Goal: Task Accomplishment & Management: Manage account settings

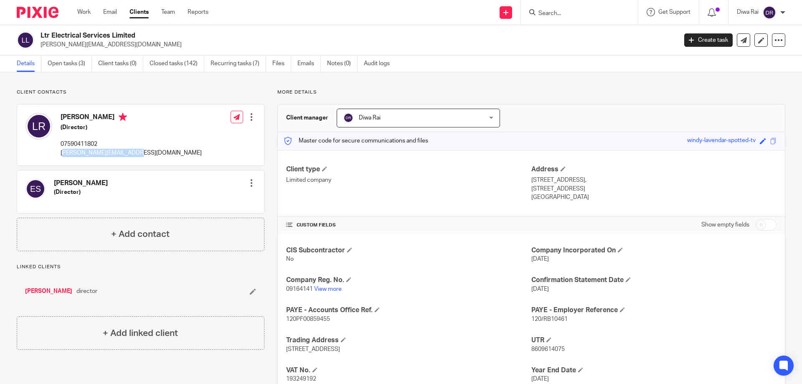
scroll to position [59, 0]
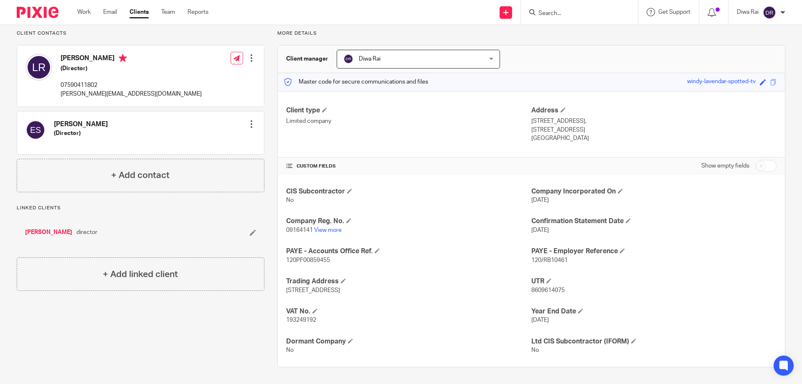
click at [566, 19] on div at bounding box center [579, 12] width 117 height 25
click at [568, 14] on input "Search" at bounding box center [575, 14] width 75 height 8
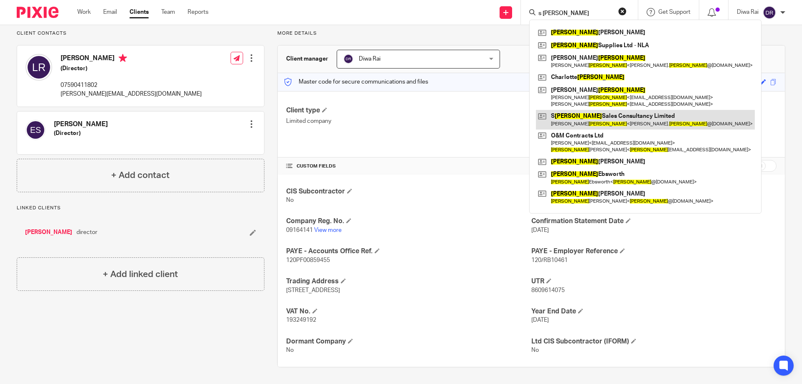
type input "s mason"
click at [592, 122] on link at bounding box center [645, 119] width 219 height 19
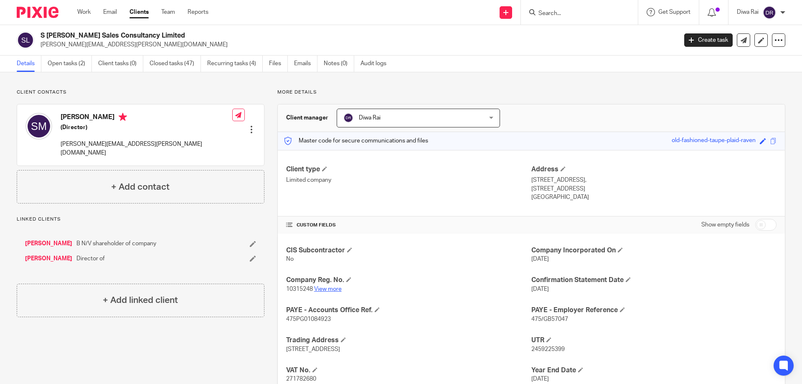
scroll to position [59, 0]
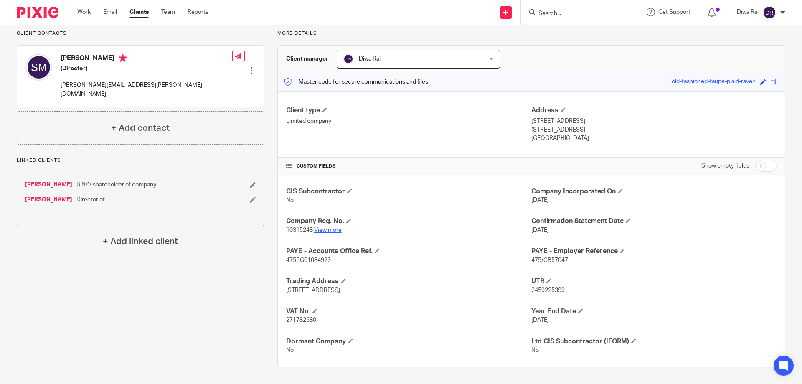
click at [323, 231] on link "View more" at bounding box center [328, 230] width 28 height 6
click at [122, 122] on h4 "+ Add contact" at bounding box center [140, 128] width 58 height 13
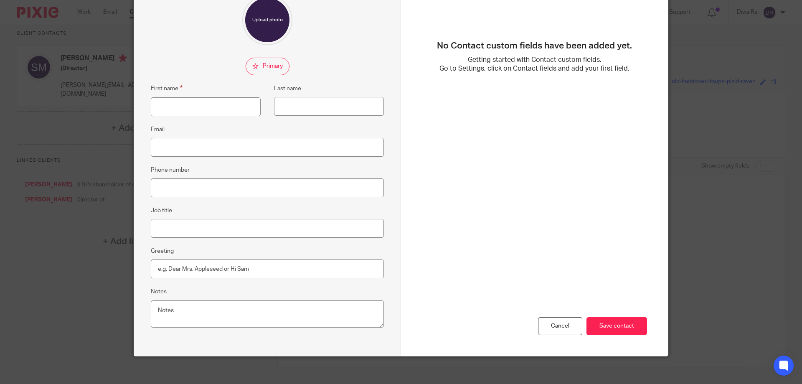
scroll to position [0, 0]
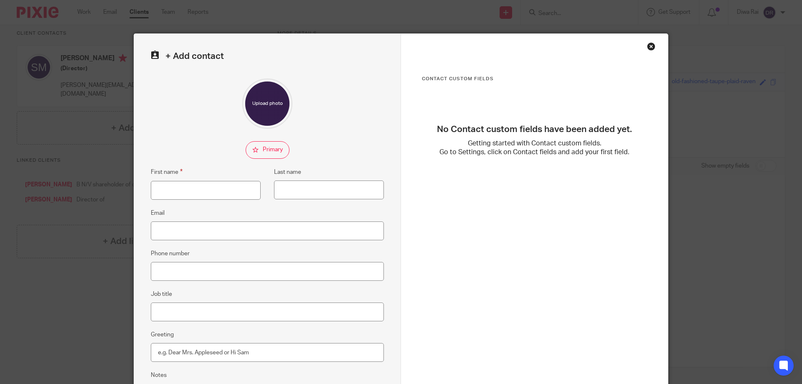
click at [648, 47] on div "Close this dialog window" at bounding box center [651, 46] width 8 height 8
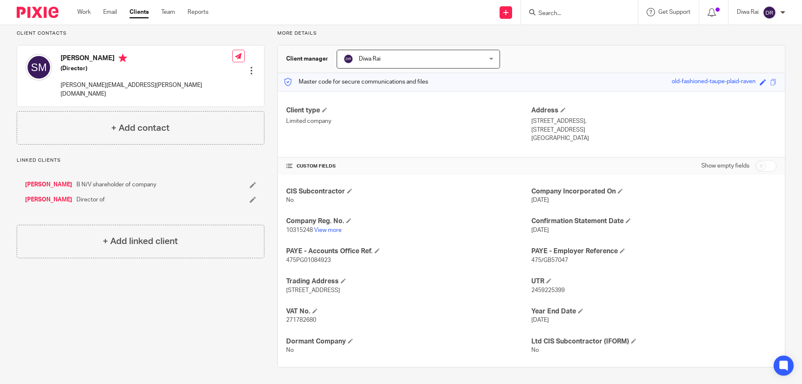
click at [251, 66] on div at bounding box center [251, 70] width 8 height 8
click at [218, 74] on link "Edit contact" at bounding box center [212, 77] width 80 height 12
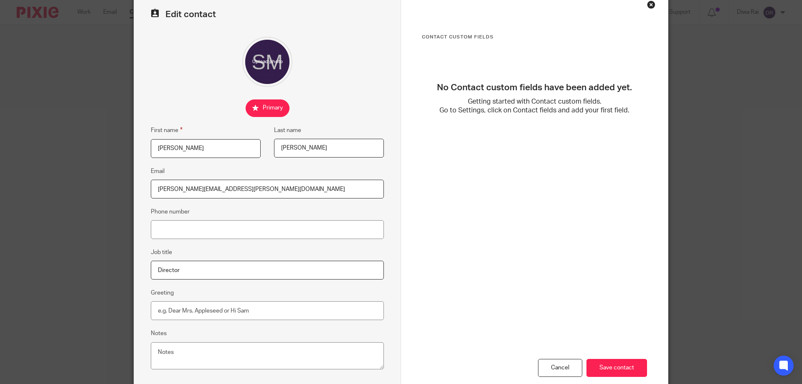
scroll to position [89, 0]
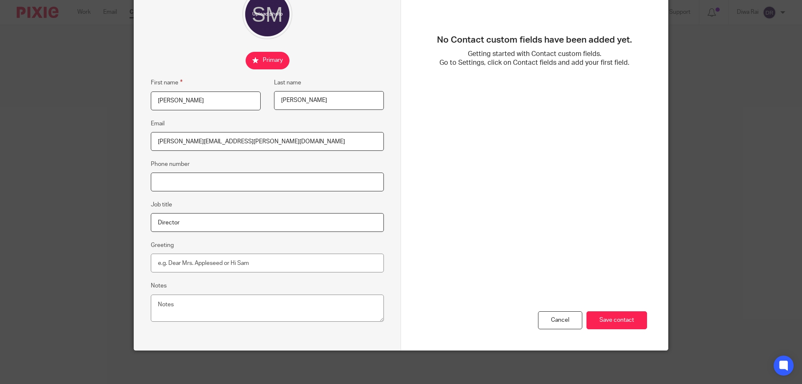
click at [216, 178] on input "Phone number" at bounding box center [267, 181] width 233 height 19
click at [161, 179] on input "07596321567" at bounding box center [267, 181] width 233 height 19
type input "07596321567"
click at [618, 318] on input "Save contact" at bounding box center [616, 320] width 61 height 18
click at [622, 325] on input "Save contact" at bounding box center [616, 320] width 61 height 18
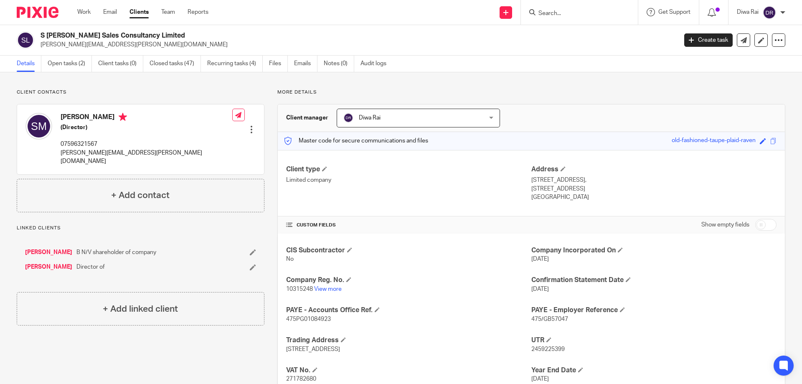
click at [571, 12] on input "Search" at bounding box center [575, 14] width 75 height 8
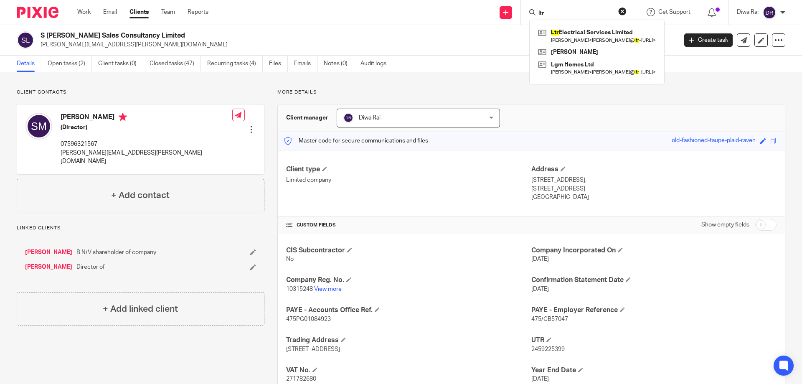
type input "ltr"
click button "submit" at bounding box center [0, 0] width 0 height 0
click at [590, 34] on link at bounding box center [597, 35] width 122 height 19
